Goal: Navigation & Orientation: Find specific page/section

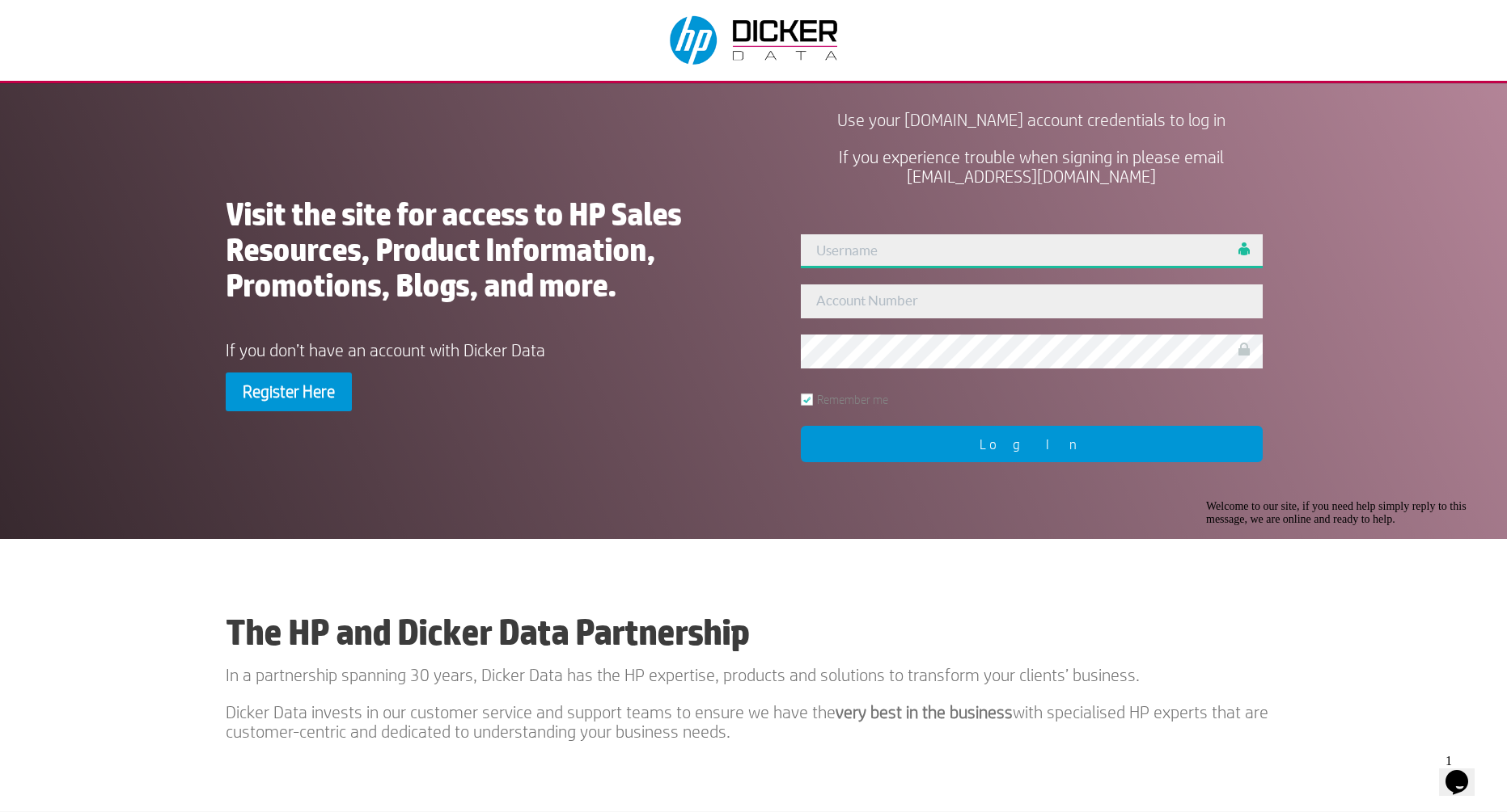
click at [865, 250] on input "text" at bounding box center [1031, 251] width 461 height 34
click at [938, 251] on input "text" at bounding box center [1031, 251] width 461 height 34
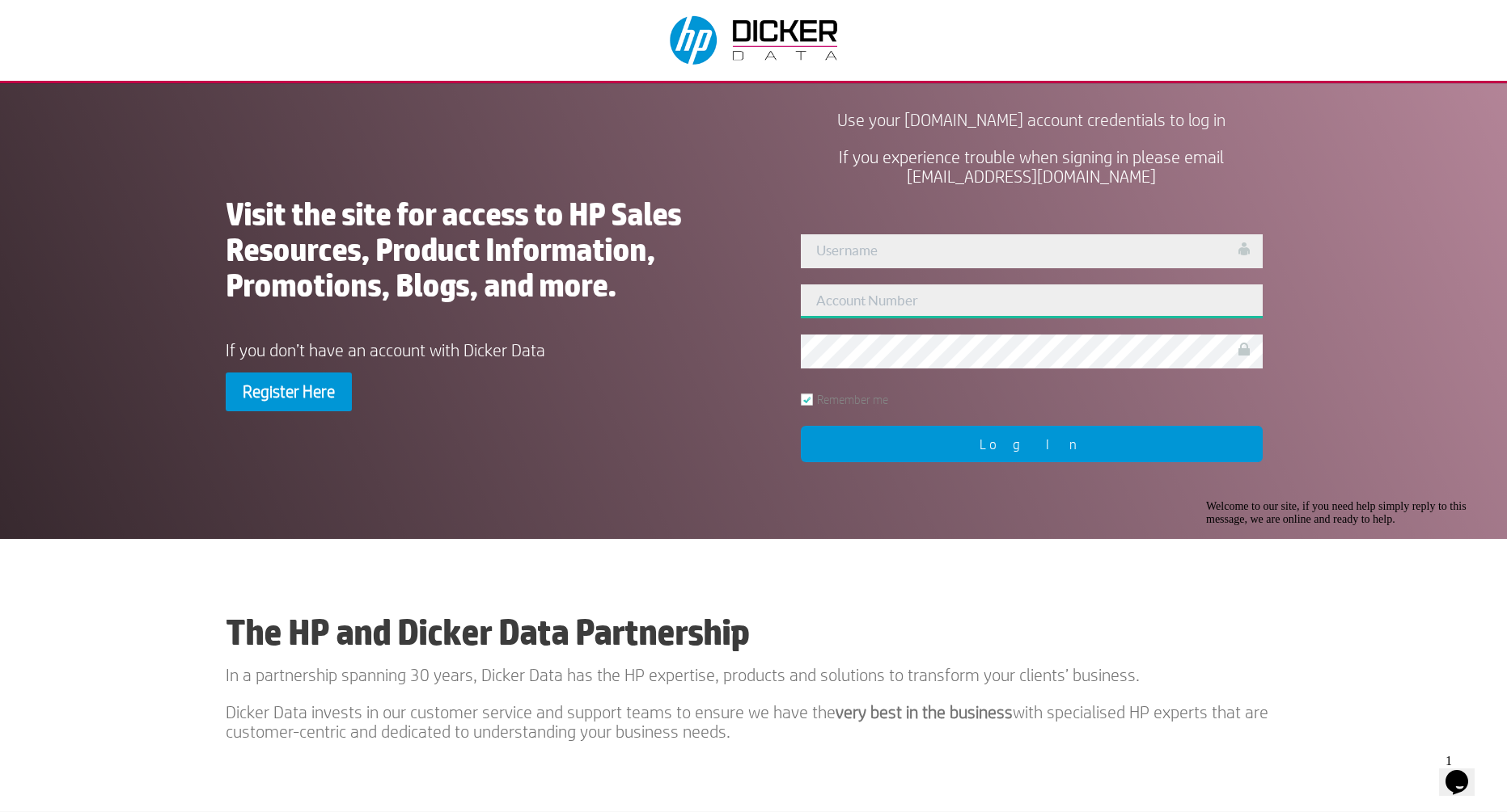
type input "314421"
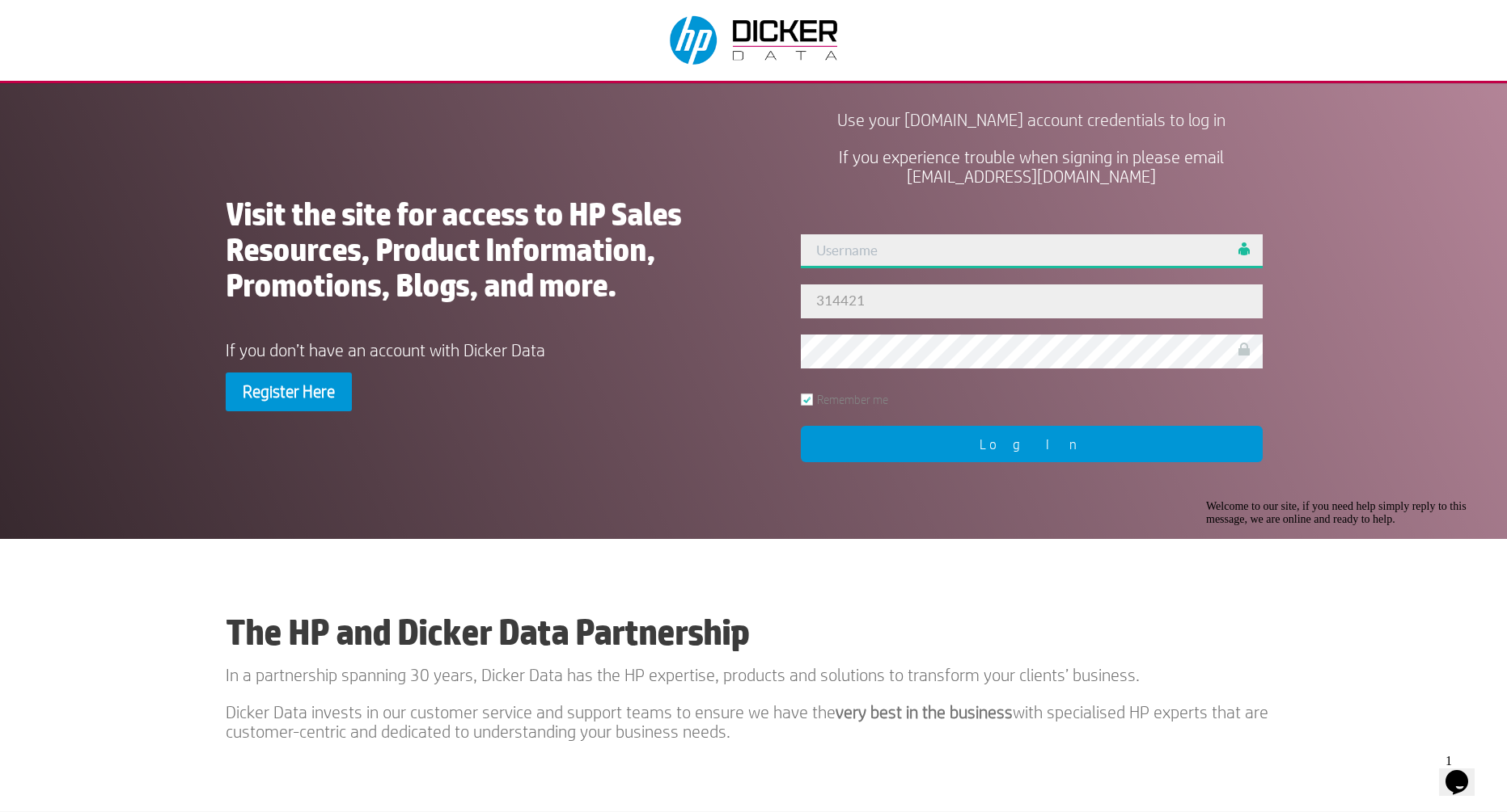
type input "admin"
click at [907, 448] on input "Log In" at bounding box center [1031, 444] width 461 height 36
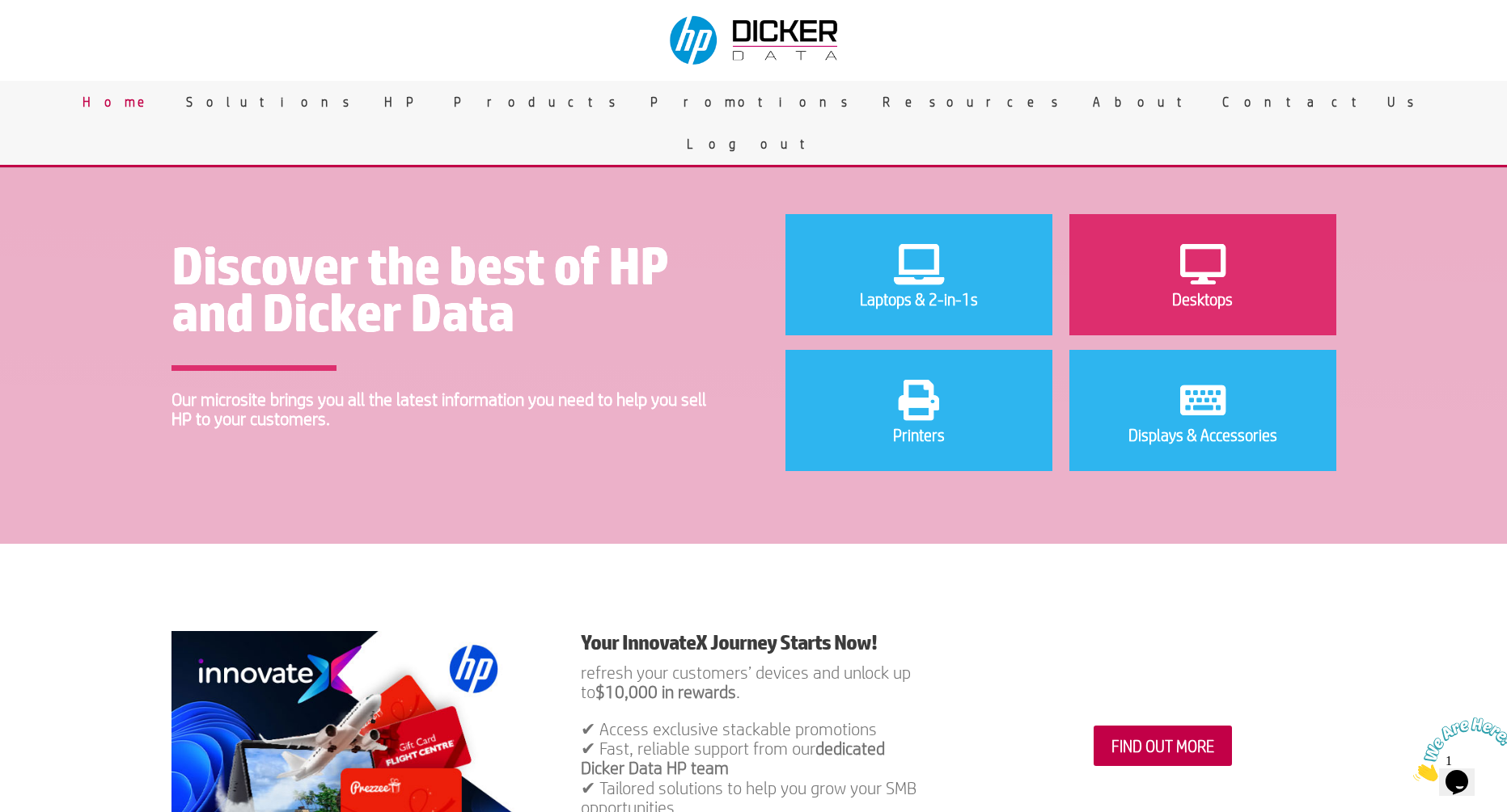
click at [1169, 285] on li "Desktops" at bounding box center [1202, 275] width 266 height 122
click at [1197, 267] on icon at bounding box center [1202, 264] width 60 height 48
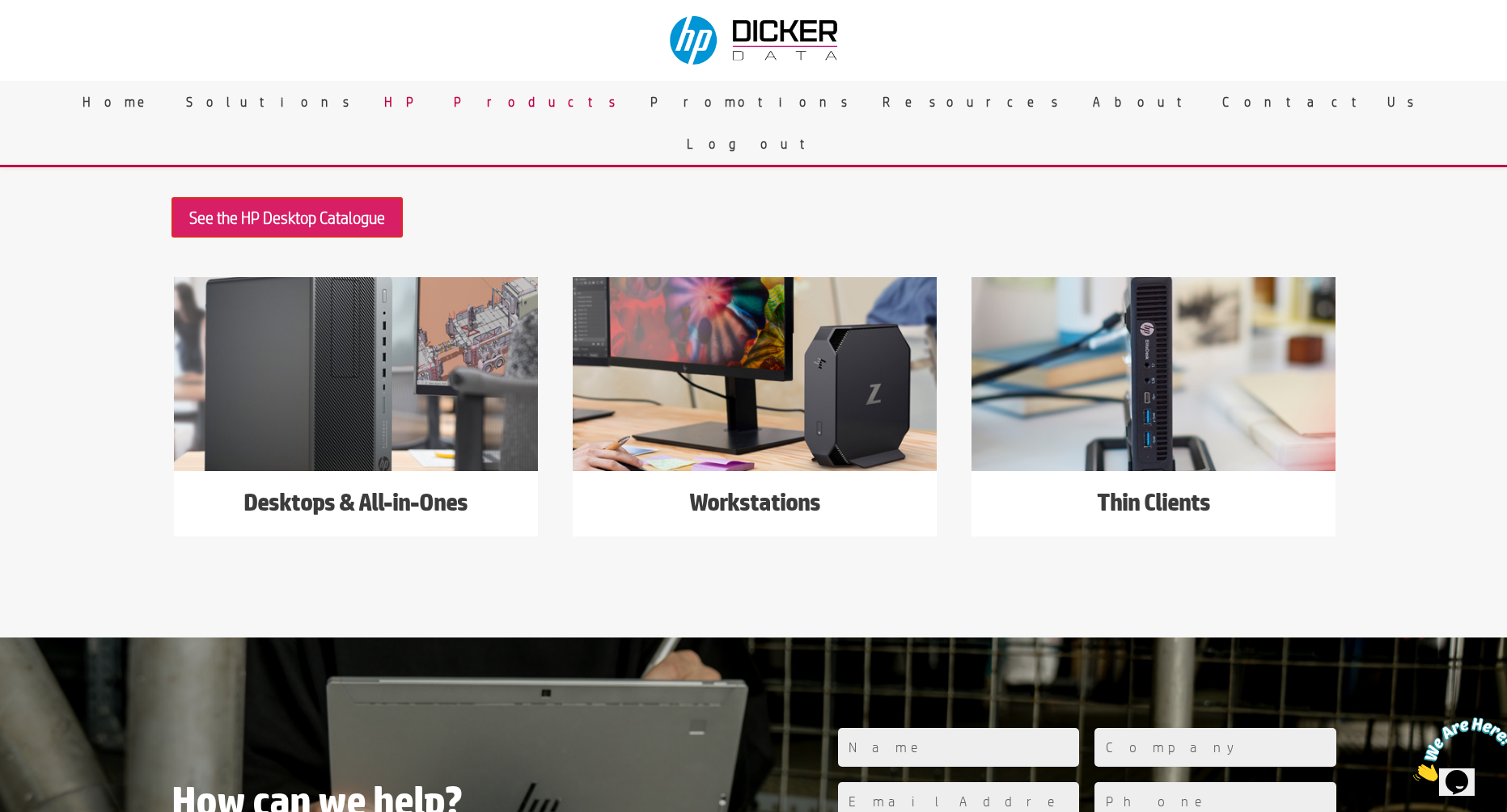
scroll to position [377, 0]
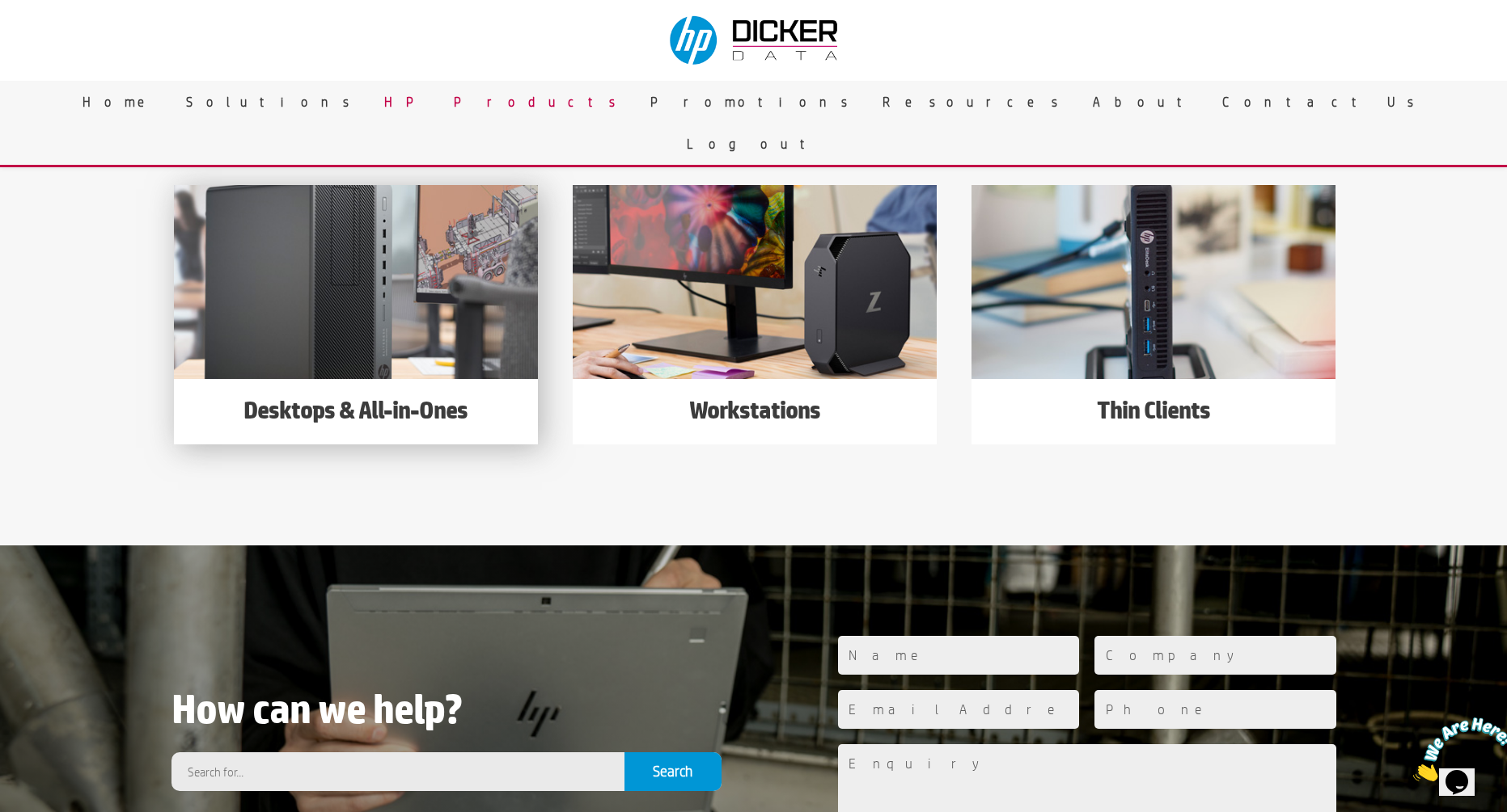
click at [372, 317] on img at bounding box center [356, 281] width 364 height 194
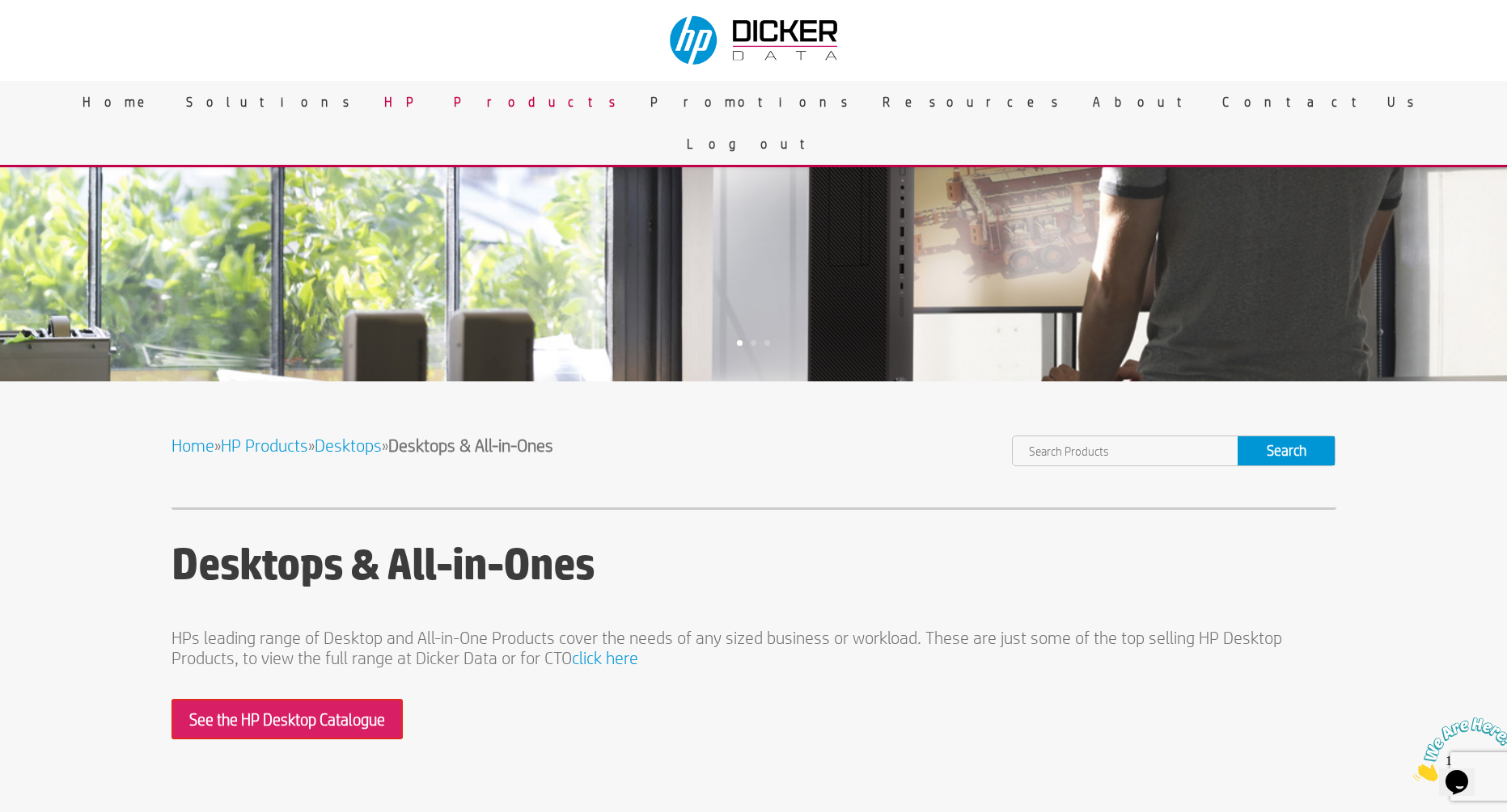
scroll to position [312, 0]
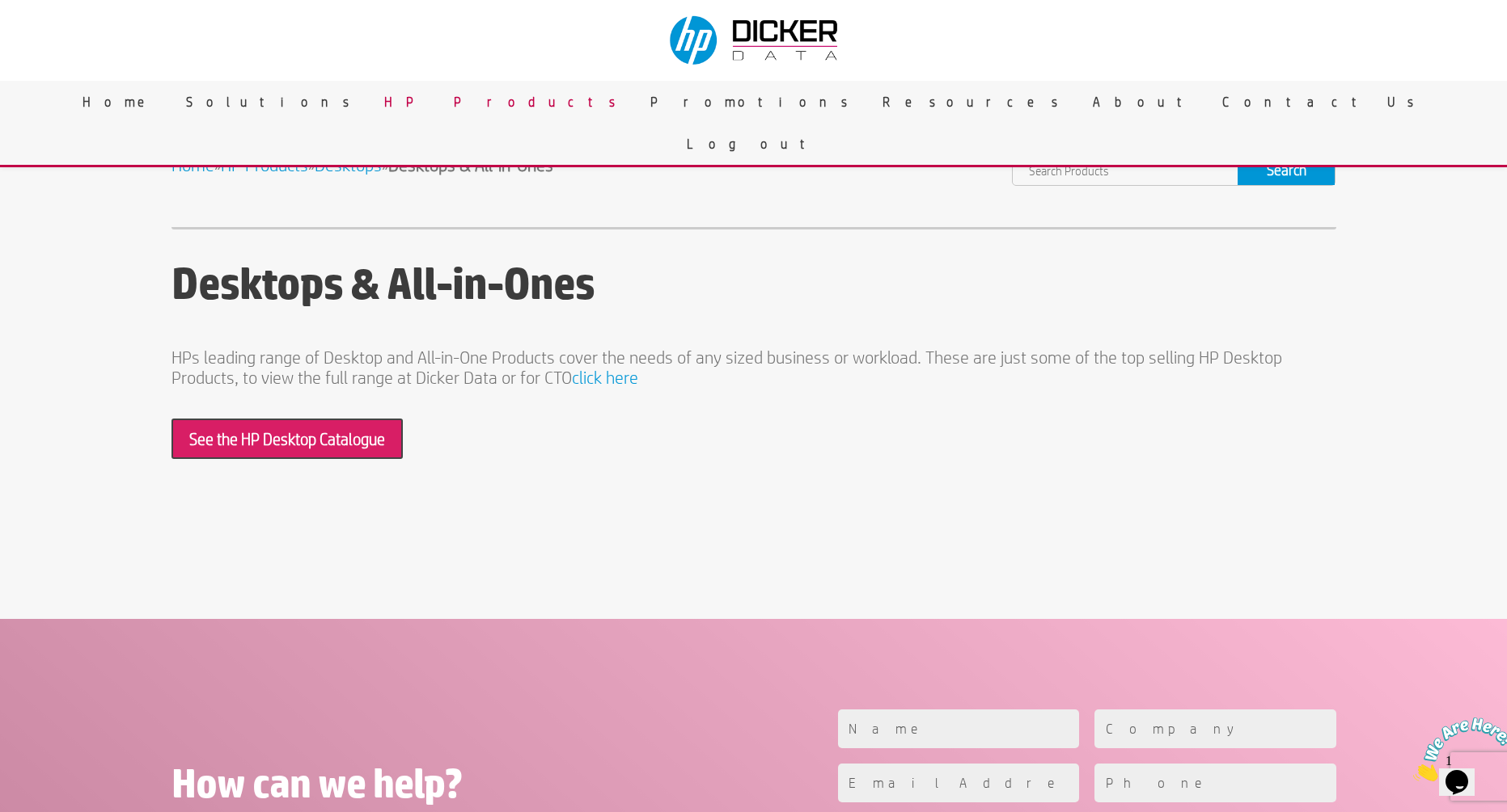
click at [348, 445] on link "See the HP Desktop Catalogue" at bounding box center [287, 439] width 231 height 41
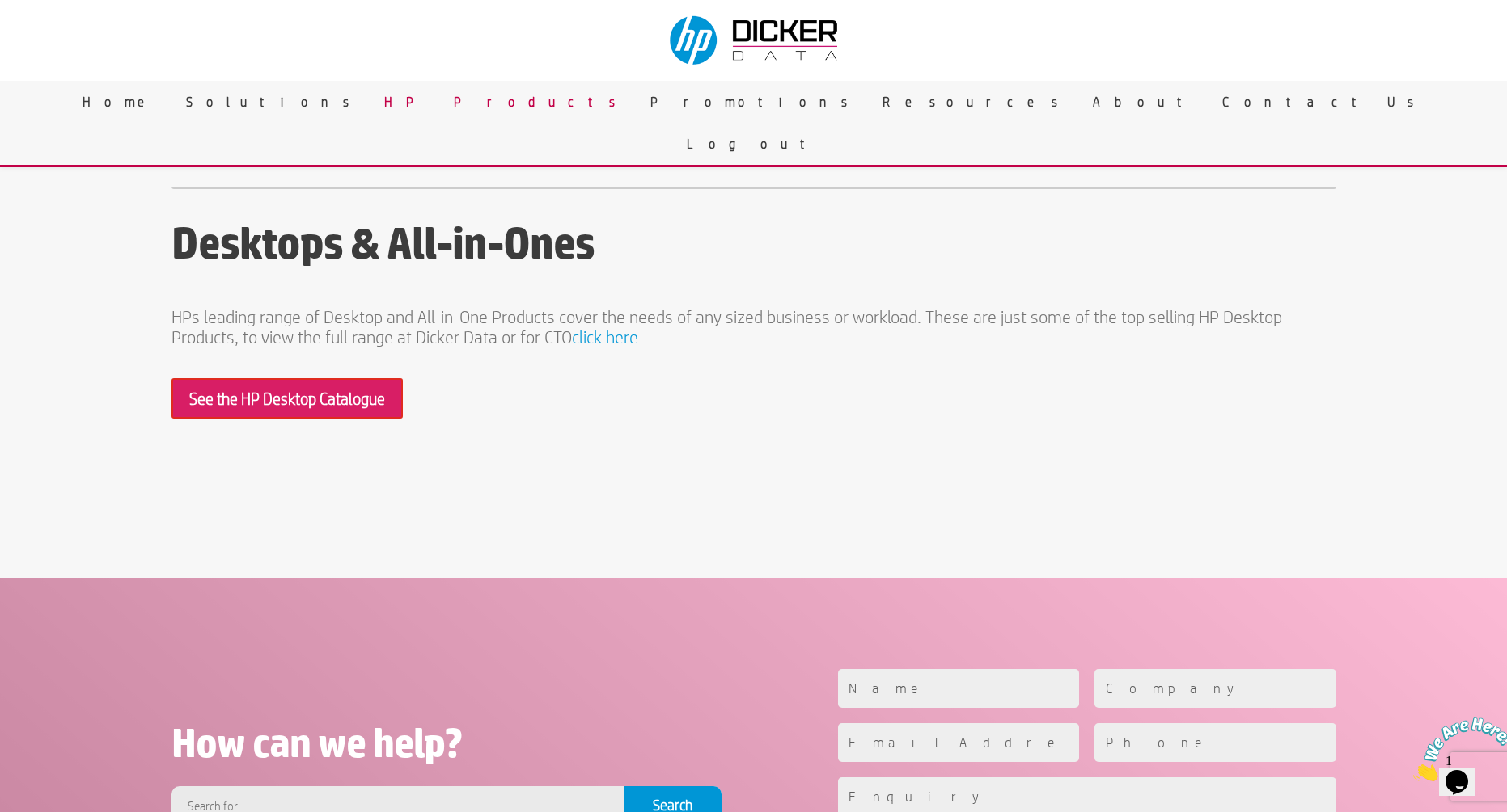
scroll to position [0, 0]
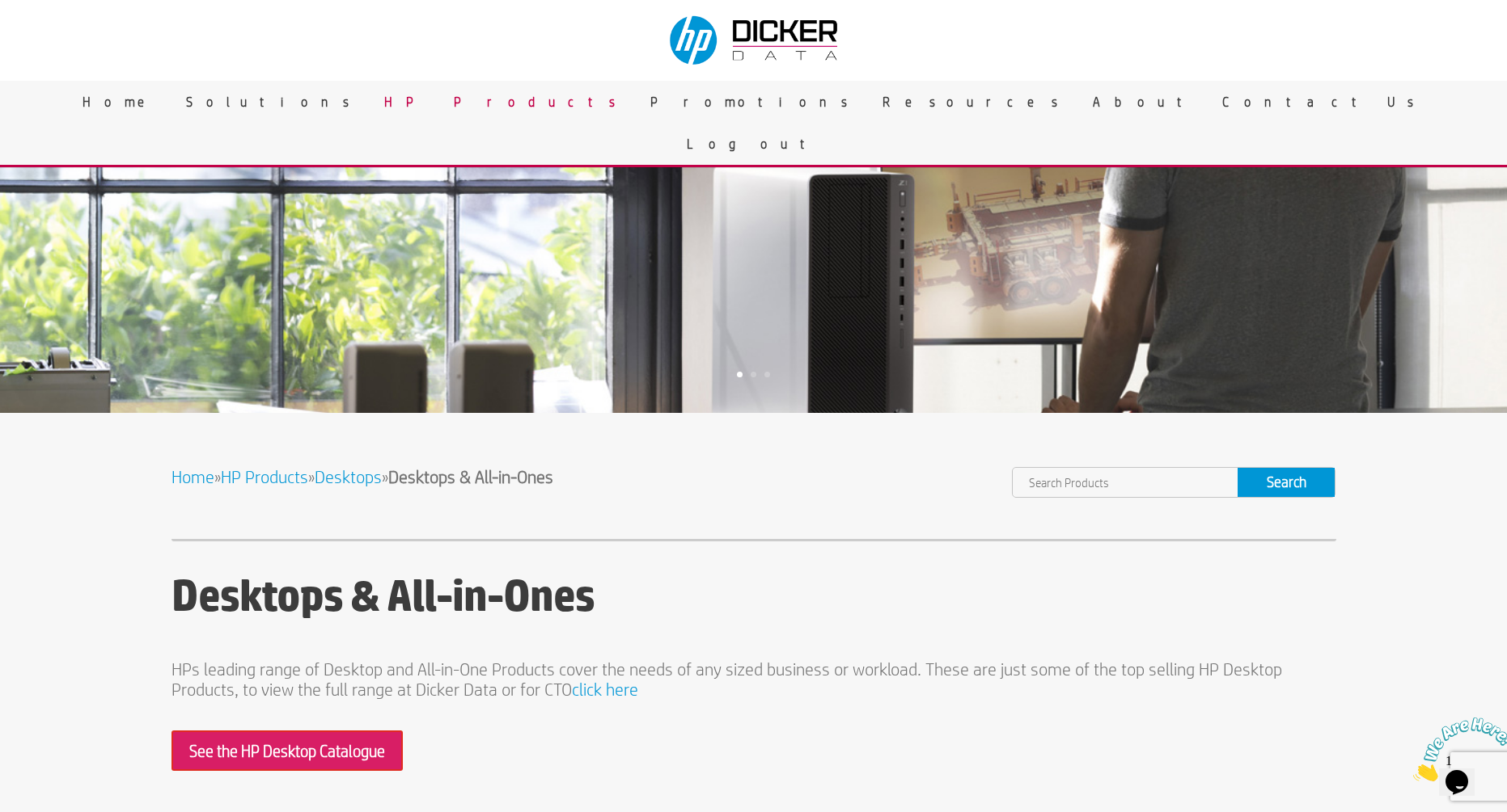
click at [622, 690] on link "click here" at bounding box center [604, 690] width 66 height 19
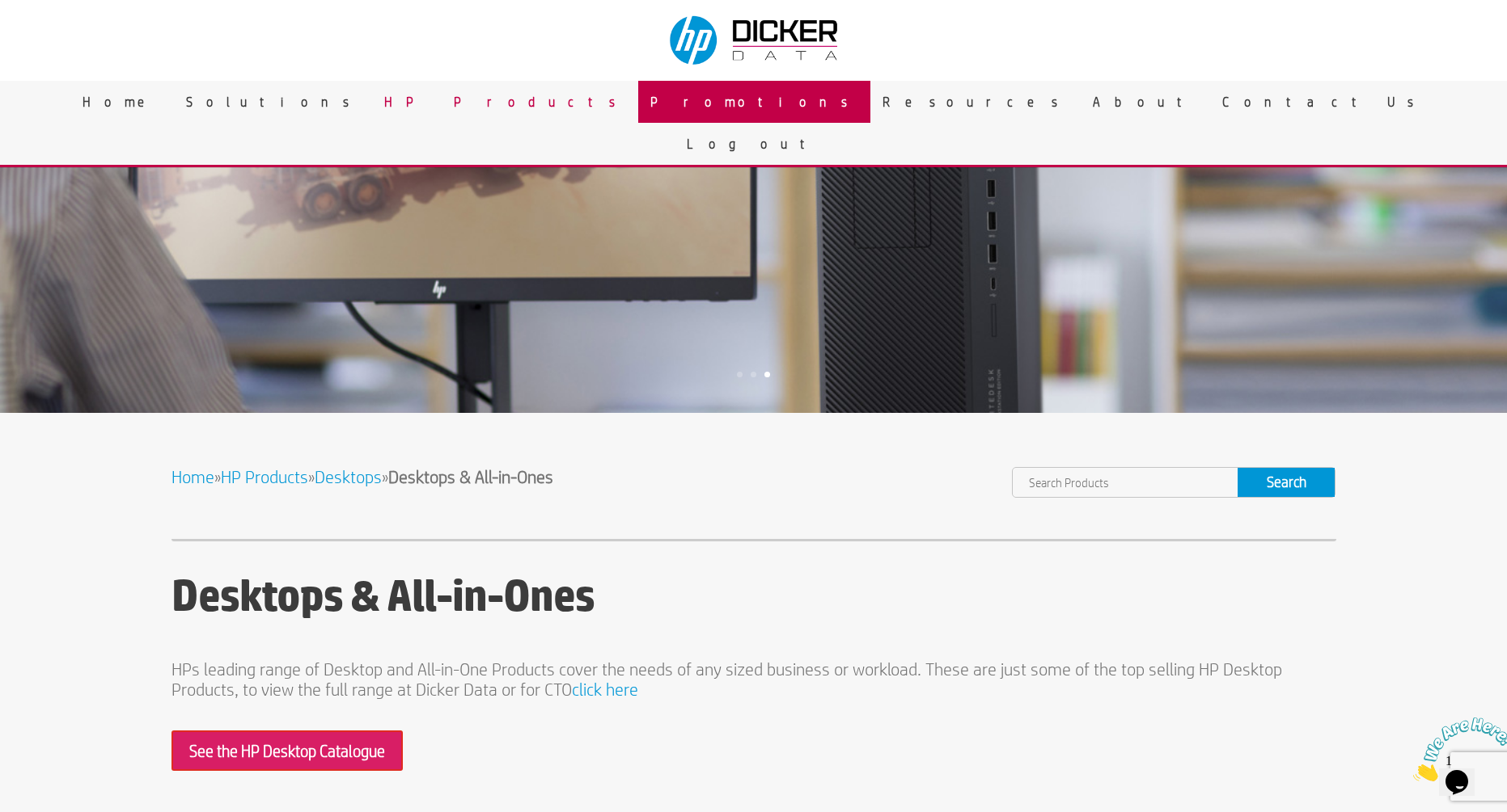
click at [754, 110] on link "Promotions" at bounding box center [754, 101] width 232 height 42
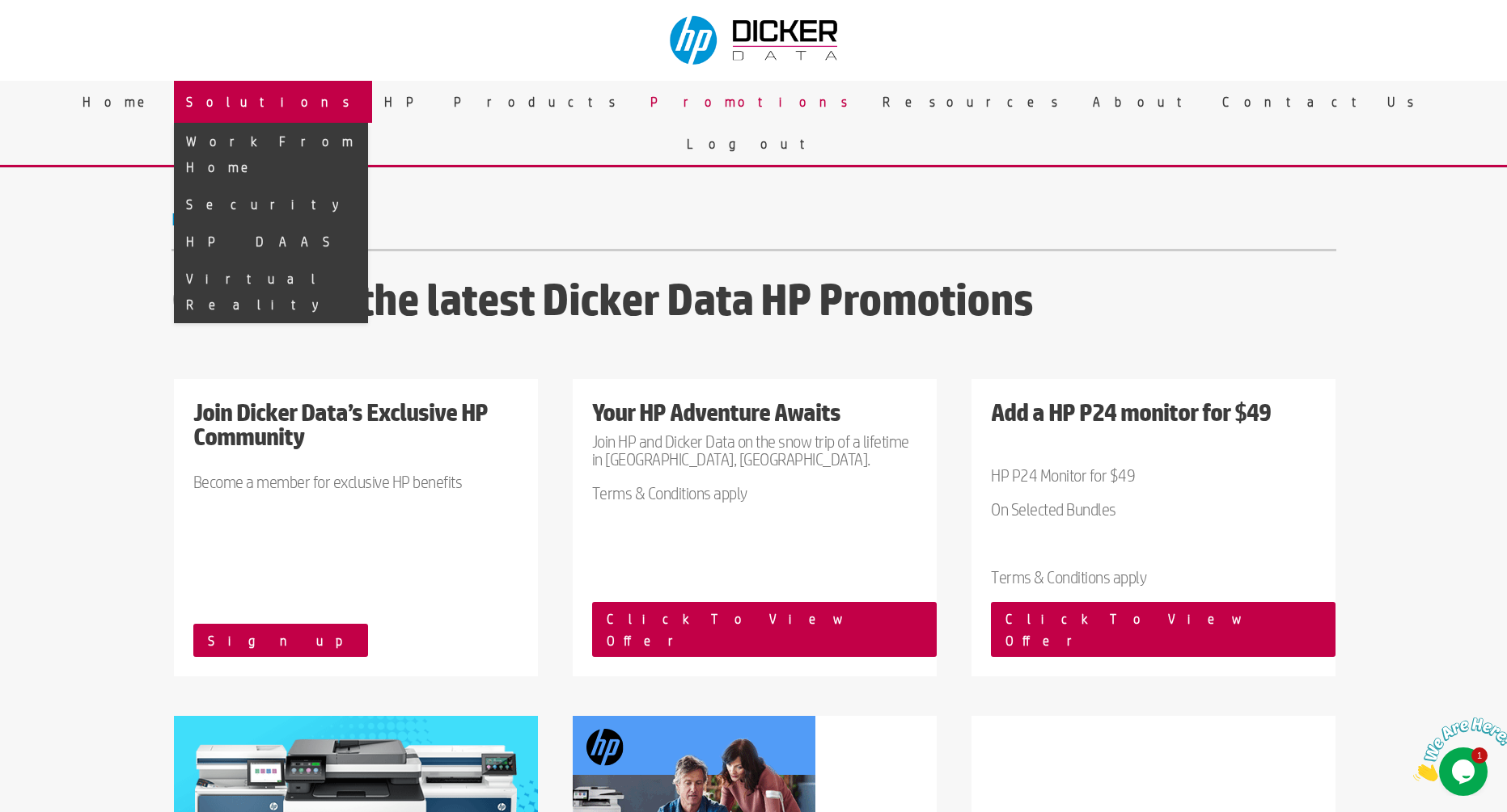
click at [372, 102] on link "Solutions" at bounding box center [272, 101] width 198 height 42
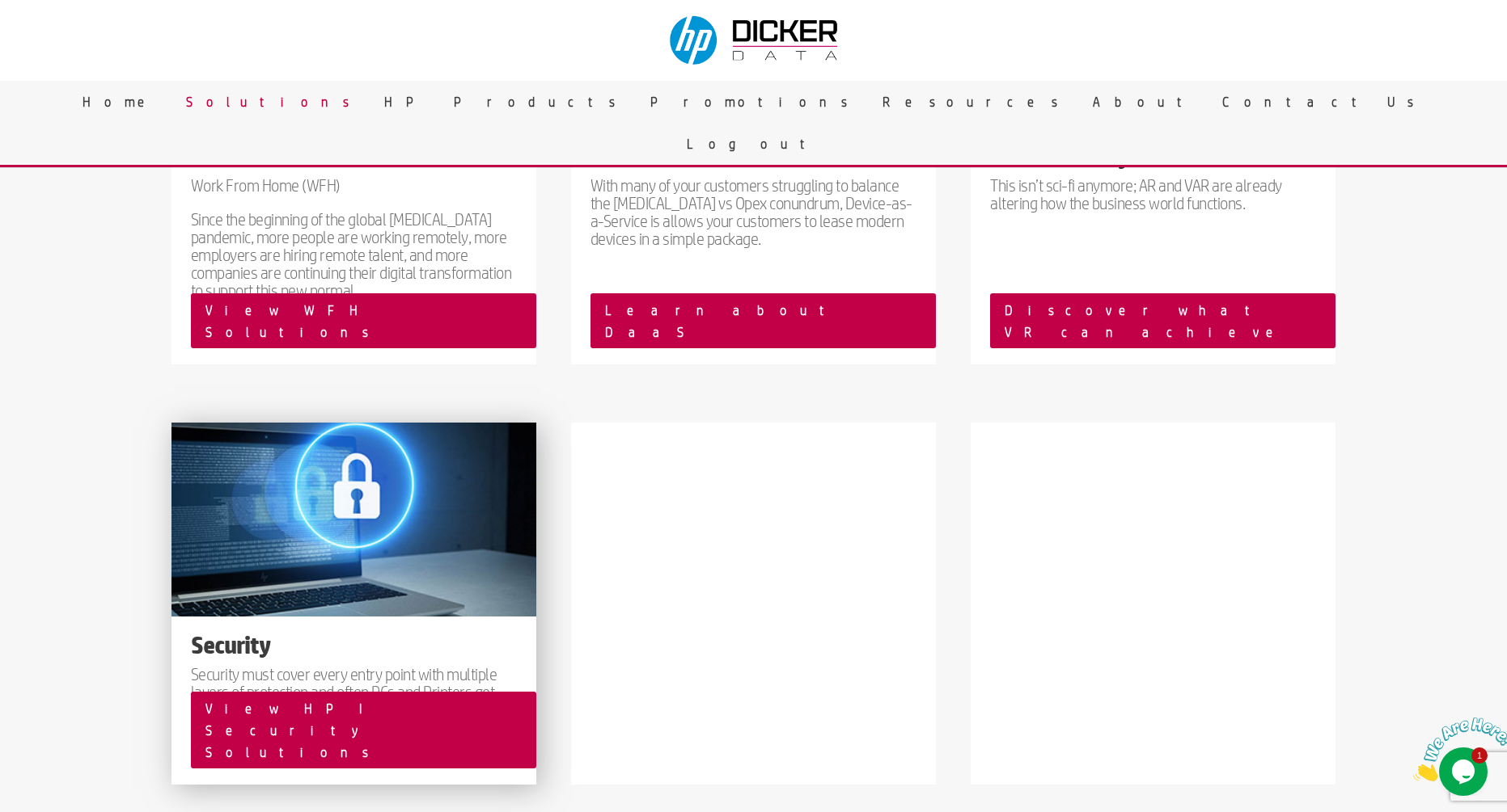
scroll to position [39, 0]
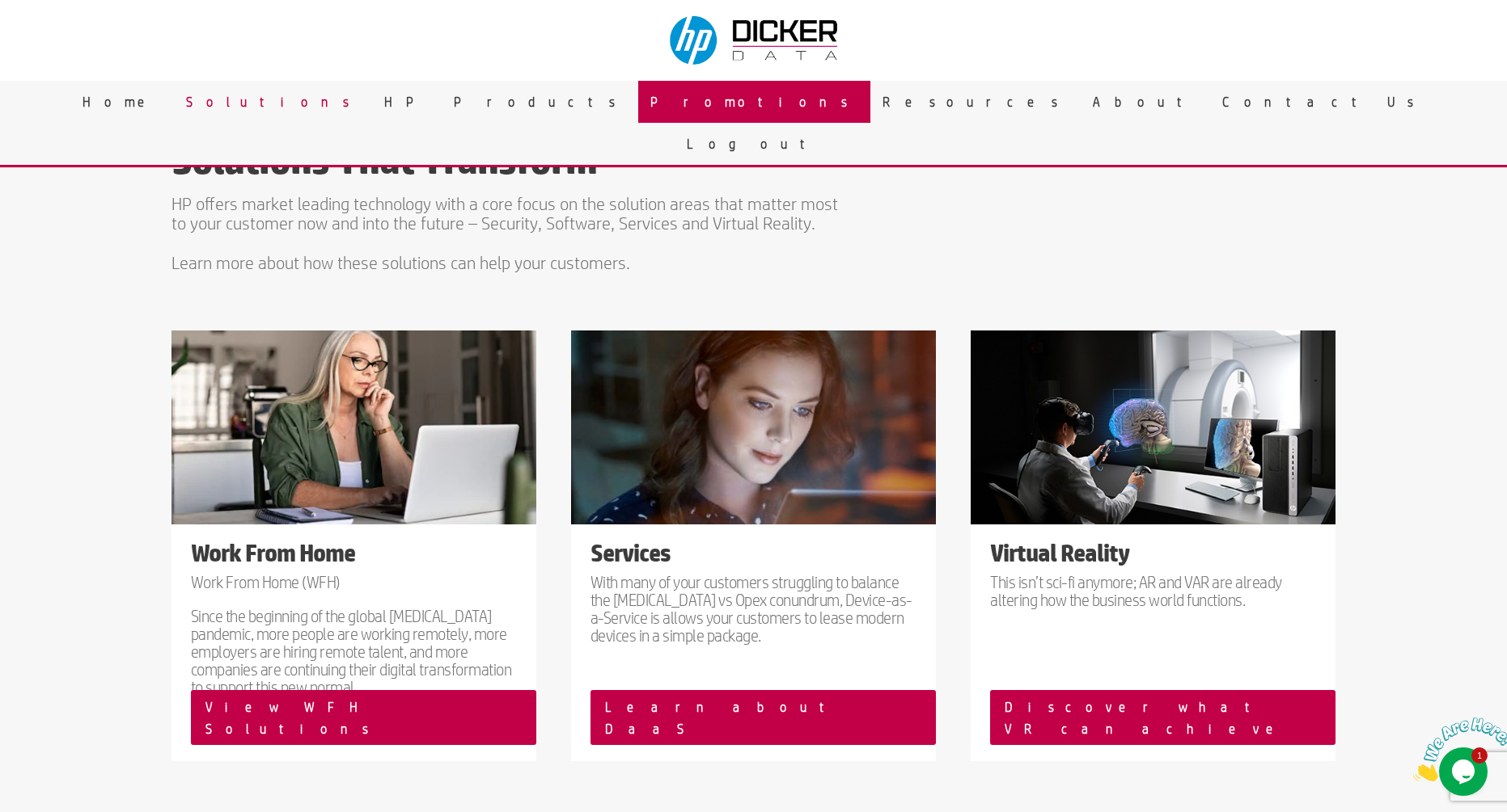
click at [725, 103] on link "Promotions" at bounding box center [754, 101] width 232 height 42
